Goal: Contribute content: Add original content to the website for others to see

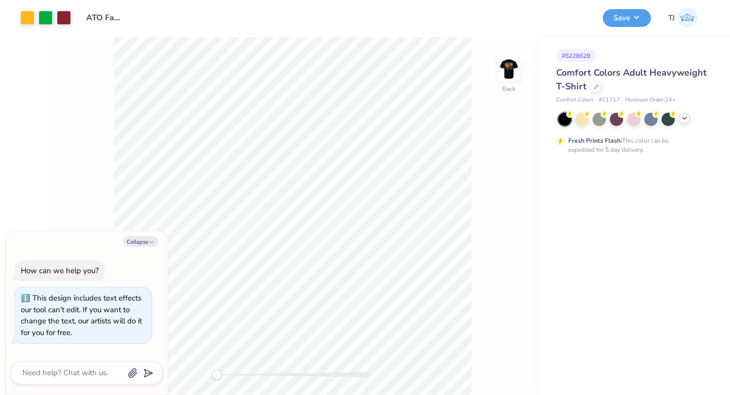
click at [685, 119] on polyline at bounding box center [685, 118] width 4 height 2
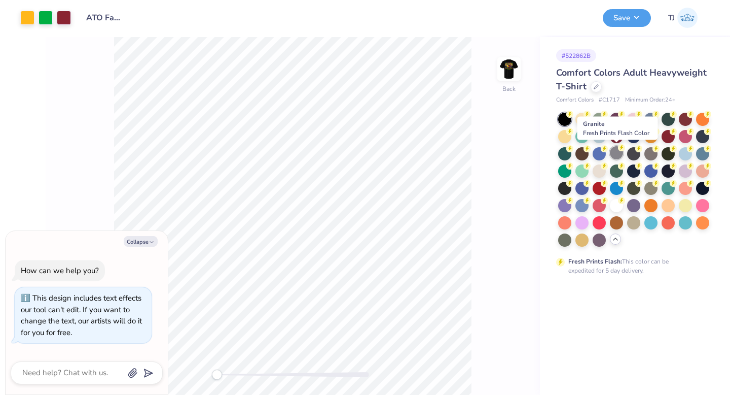
click at [618, 154] on div at bounding box center [616, 152] width 13 height 13
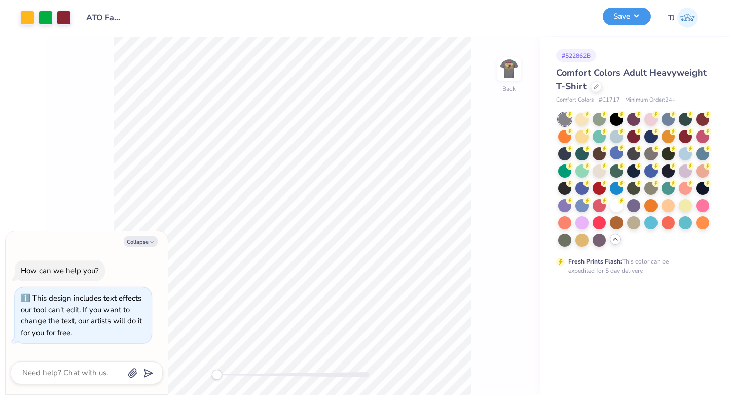
click at [619, 20] on button "Save" at bounding box center [627, 17] width 48 height 18
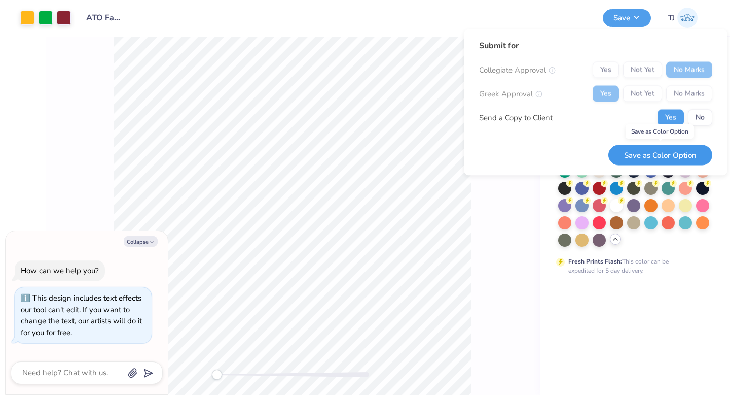
click at [649, 153] on button "Save as Color Option" at bounding box center [660, 155] width 104 height 21
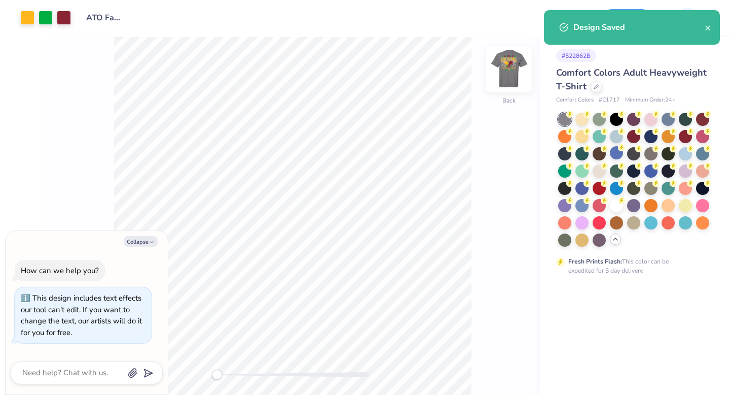
click at [516, 68] on img at bounding box center [509, 69] width 41 height 41
type textarea "x"
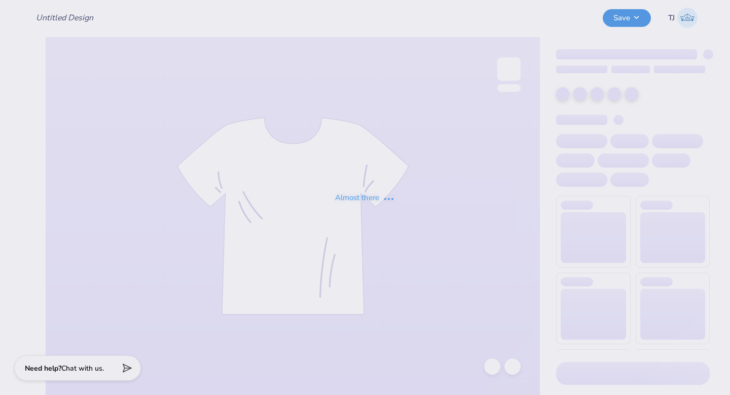
type input "ATO Family Weekend Fall 25"
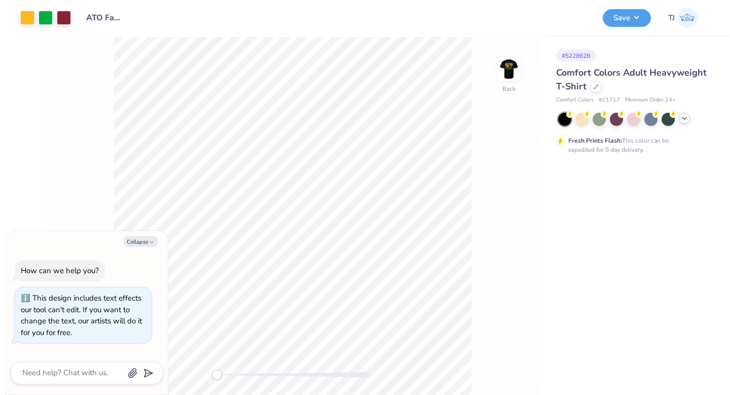
click at [687, 117] on icon at bounding box center [684, 118] width 8 height 8
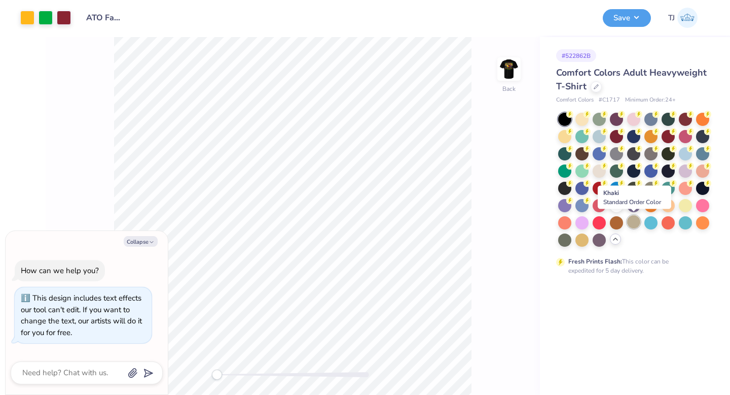
click at [632, 222] on div at bounding box center [633, 221] width 13 height 13
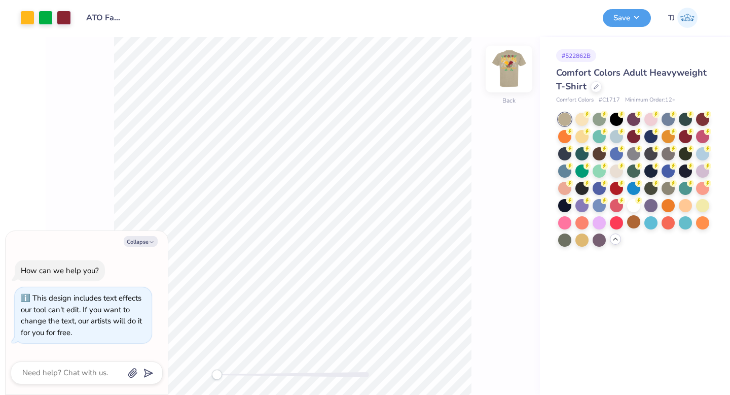
click at [512, 66] on img at bounding box center [509, 69] width 41 height 41
click at [512, 65] on img at bounding box center [509, 69] width 41 height 41
click at [620, 18] on button "Save" at bounding box center [627, 17] width 48 height 18
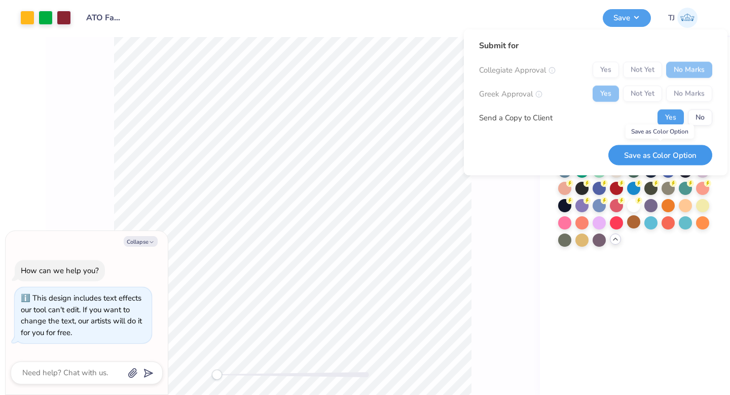
click at [643, 153] on button "Save as Color Option" at bounding box center [660, 155] width 104 height 21
type textarea "x"
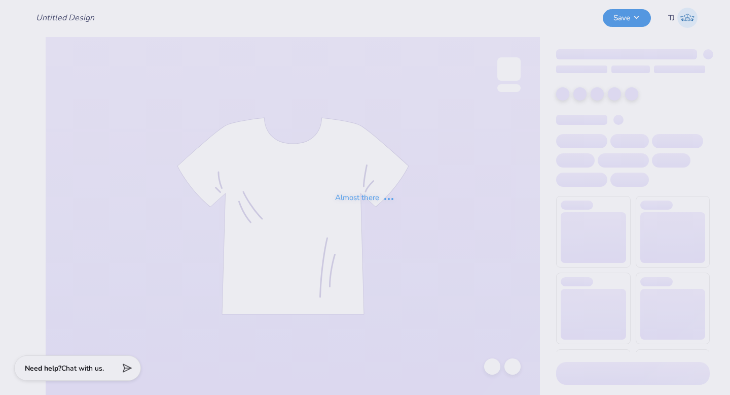
type input "ATO Family Weekend Fall 25"
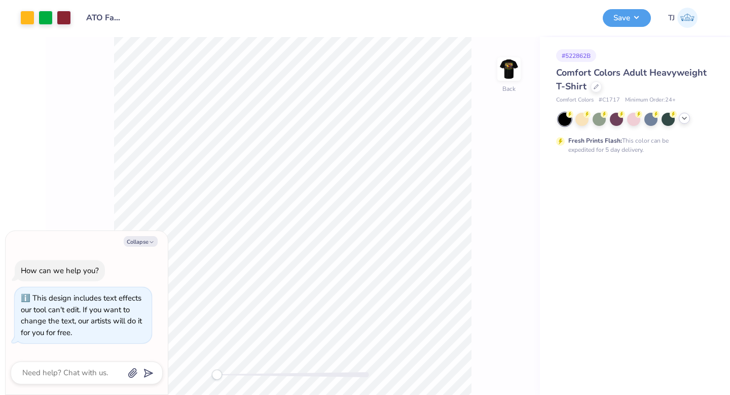
click at [683, 120] on icon at bounding box center [684, 118] width 8 height 8
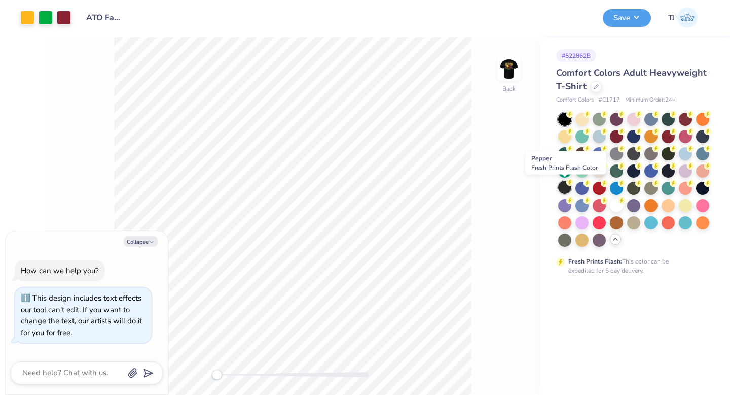
click at [566, 189] on div at bounding box center [564, 187] width 13 height 13
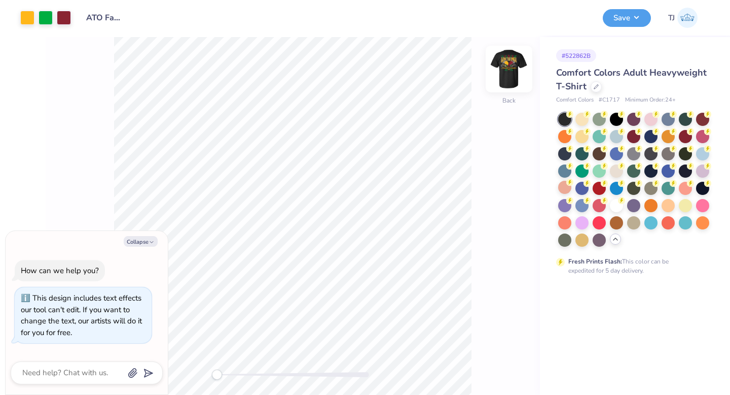
click at [506, 70] on img at bounding box center [509, 69] width 41 height 41
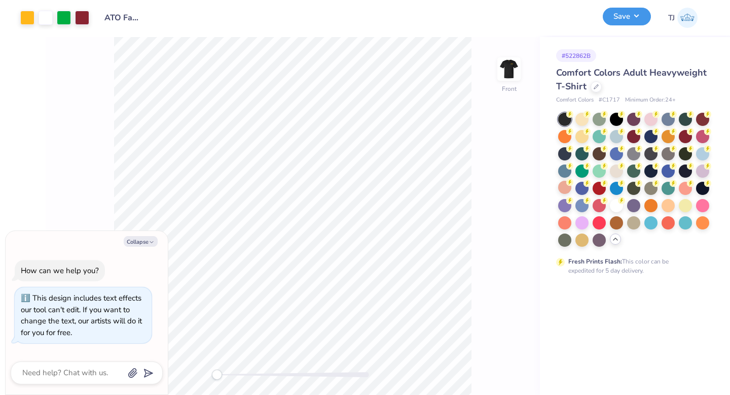
click at [621, 17] on button "Save" at bounding box center [627, 17] width 48 height 18
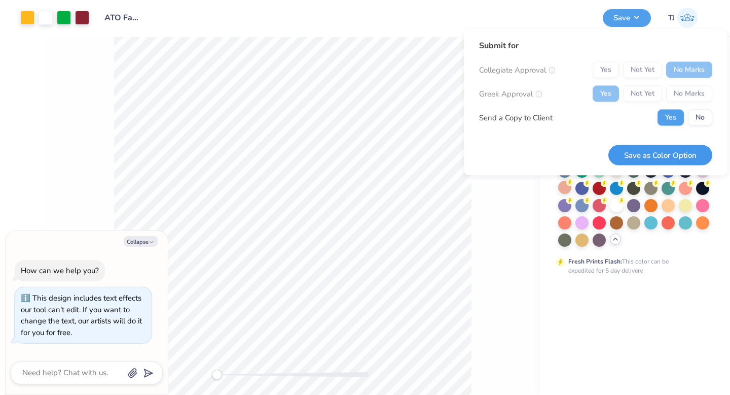
click at [639, 151] on button "Save as Color Option" at bounding box center [660, 155] width 104 height 21
type textarea "x"
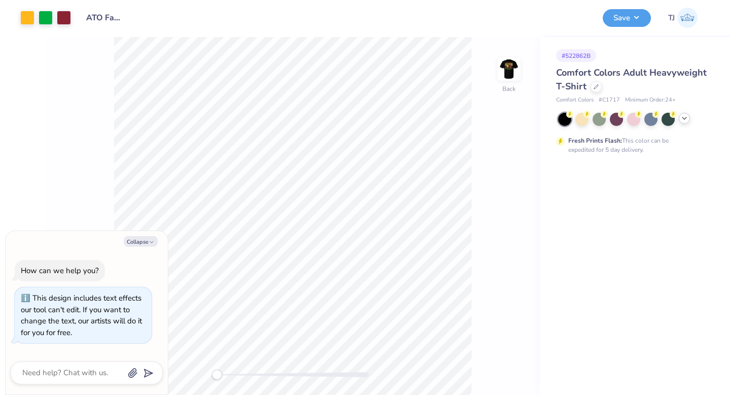
click at [688, 119] on icon at bounding box center [684, 118] width 8 height 8
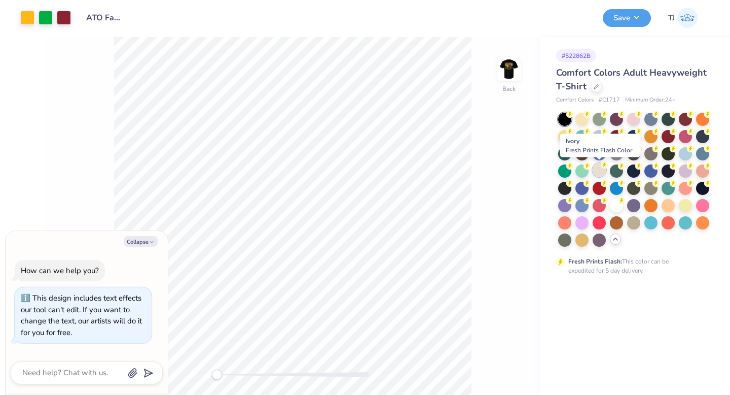
click at [598, 172] on div at bounding box center [599, 169] width 13 height 13
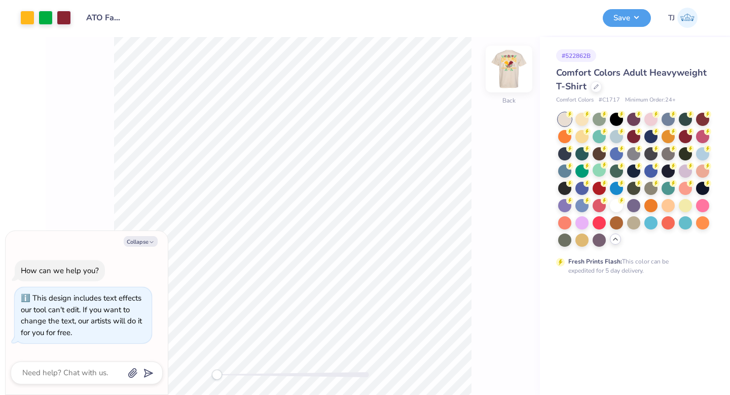
click at [512, 70] on img at bounding box center [509, 69] width 41 height 41
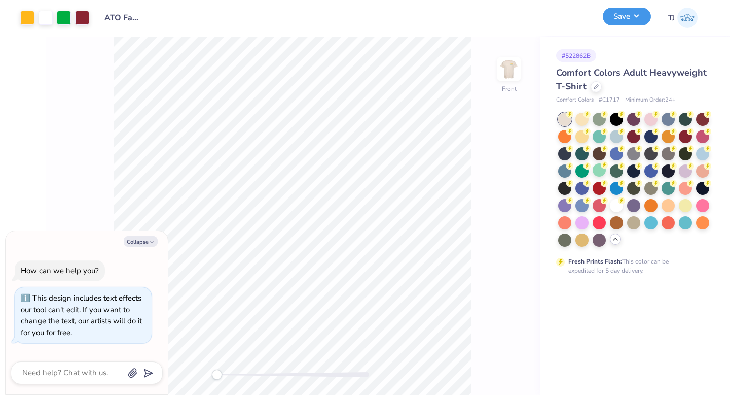
click at [612, 19] on button "Save" at bounding box center [627, 17] width 48 height 18
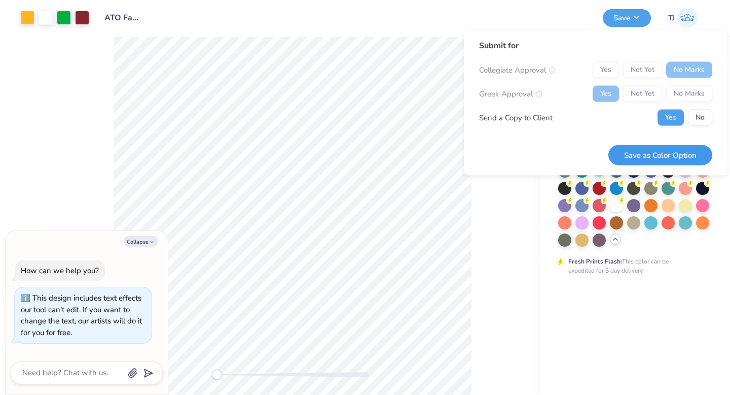
click at [674, 158] on button "Save as Color Option" at bounding box center [660, 155] width 104 height 21
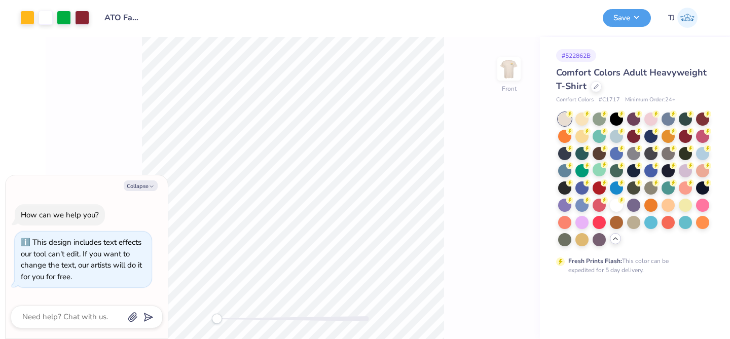
type textarea "x"
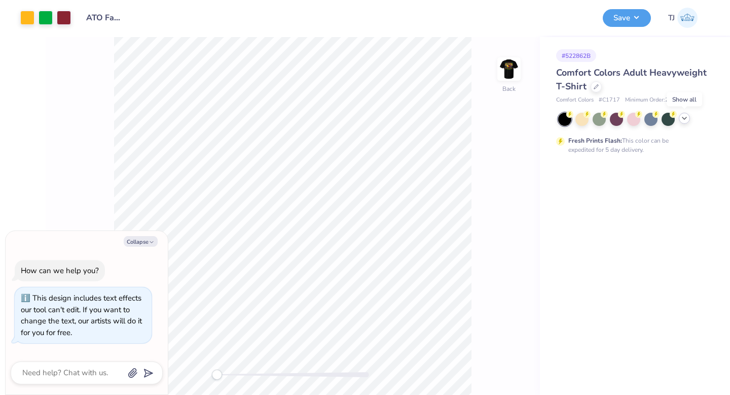
click at [680, 118] on icon at bounding box center [684, 118] width 8 height 8
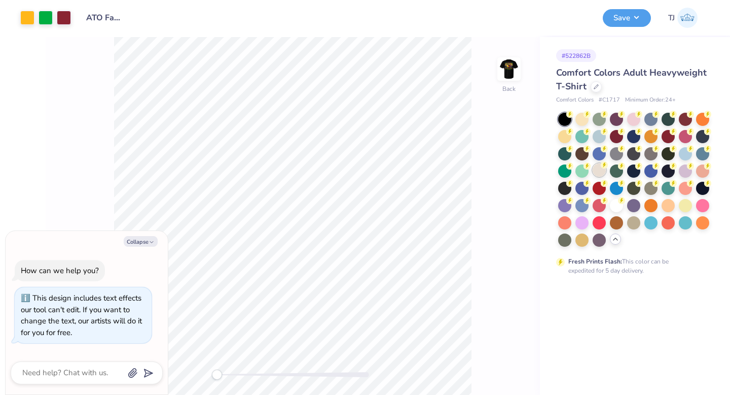
click at [598, 170] on div at bounding box center [599, 169] width 13 height 13
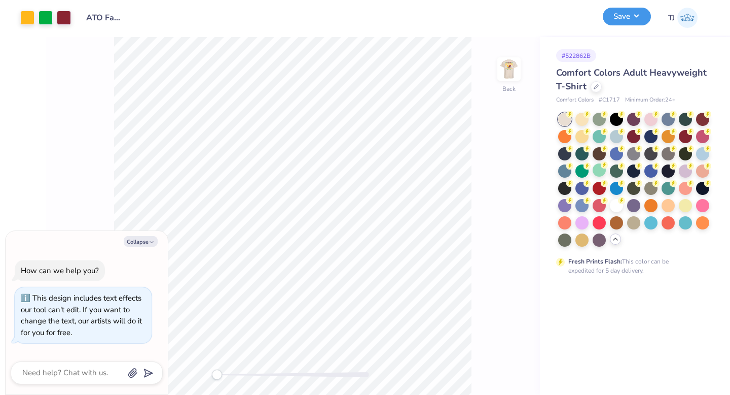
click at [612, 15] on button "Save" at bounding box center [627, 17] width 48 height 18
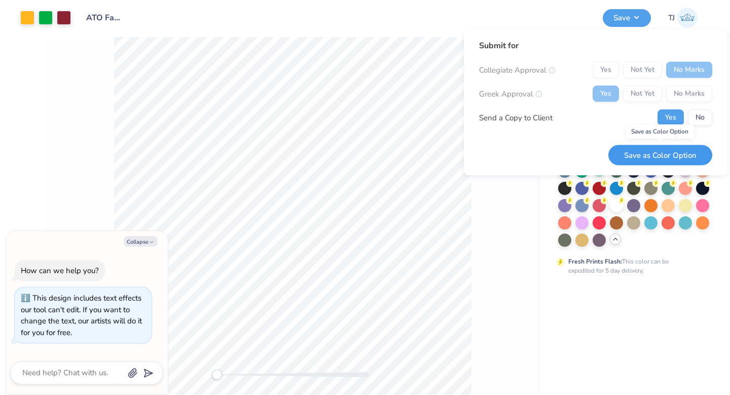
click at [641, 149] on button "Save as Color Option" at bounding box center [660, 155] width 104 height 21
type textarea "x"
